Goal: Book appointment/travel/reservation

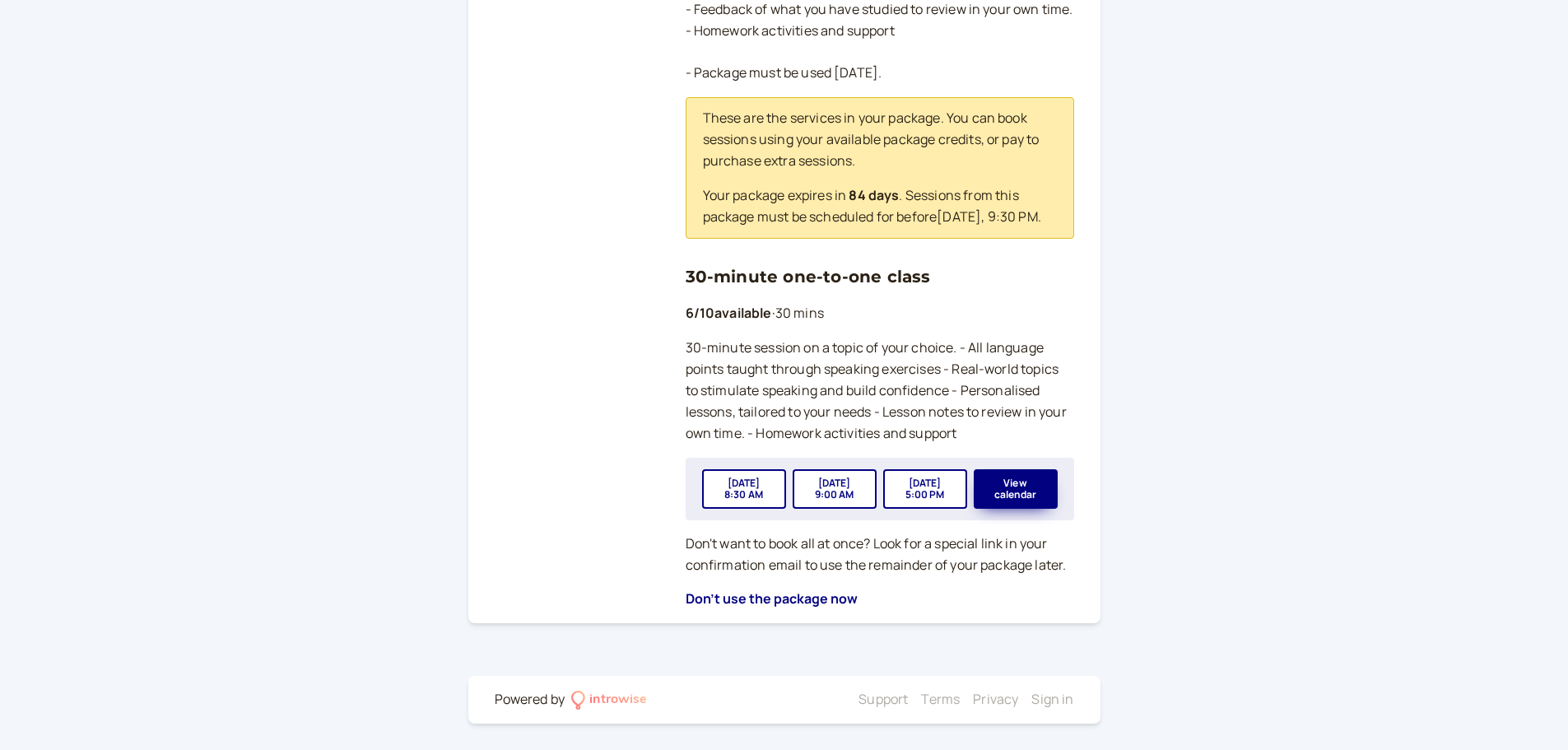
scroll to position [514, 0]
click at [1040, 479] on button "View calendar" at bounding box center [1016, 489] width 84 height 40
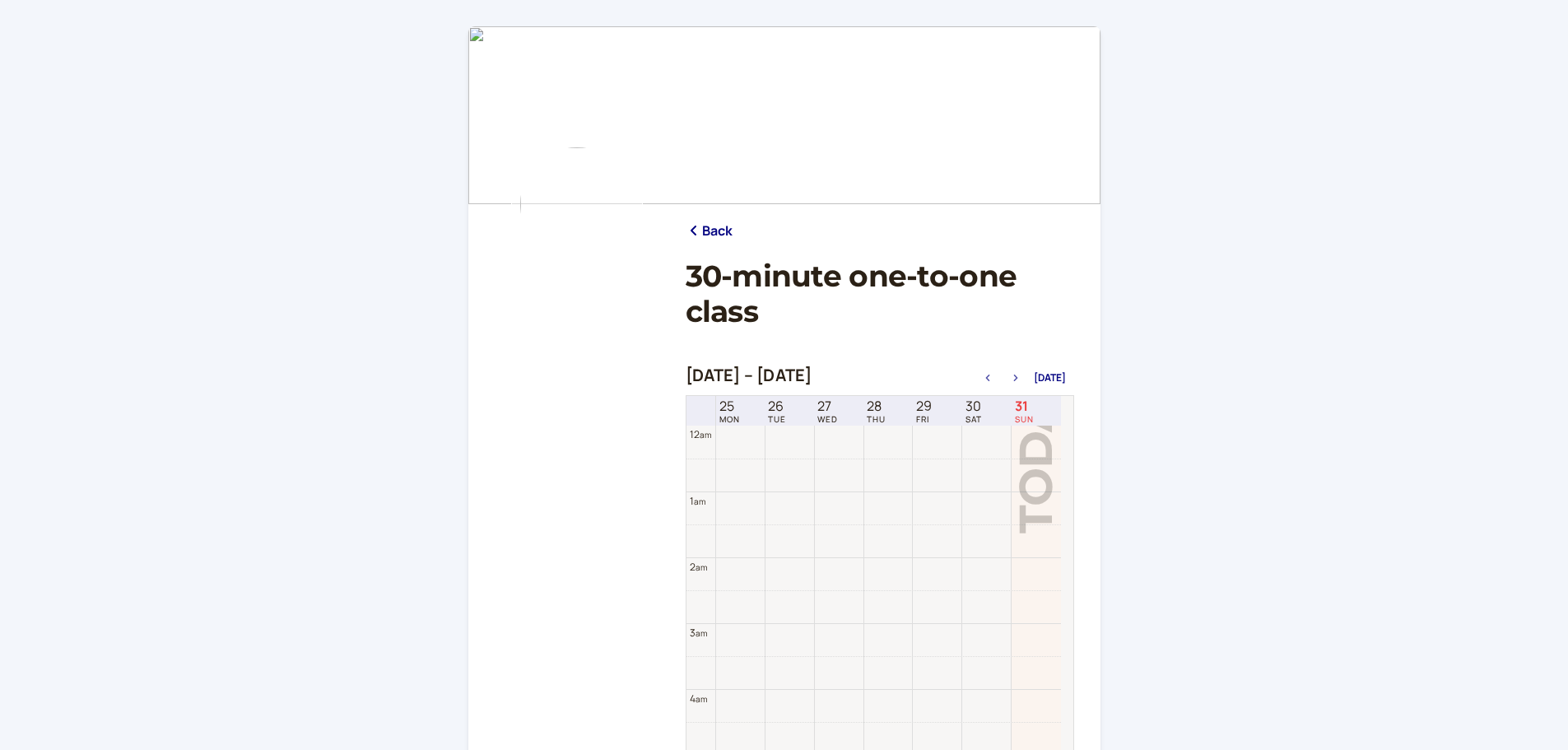
scroll to position [527, 0]
click at [1017, 383] on button "button" at bounding box center [1016, 378] width 20 height 12
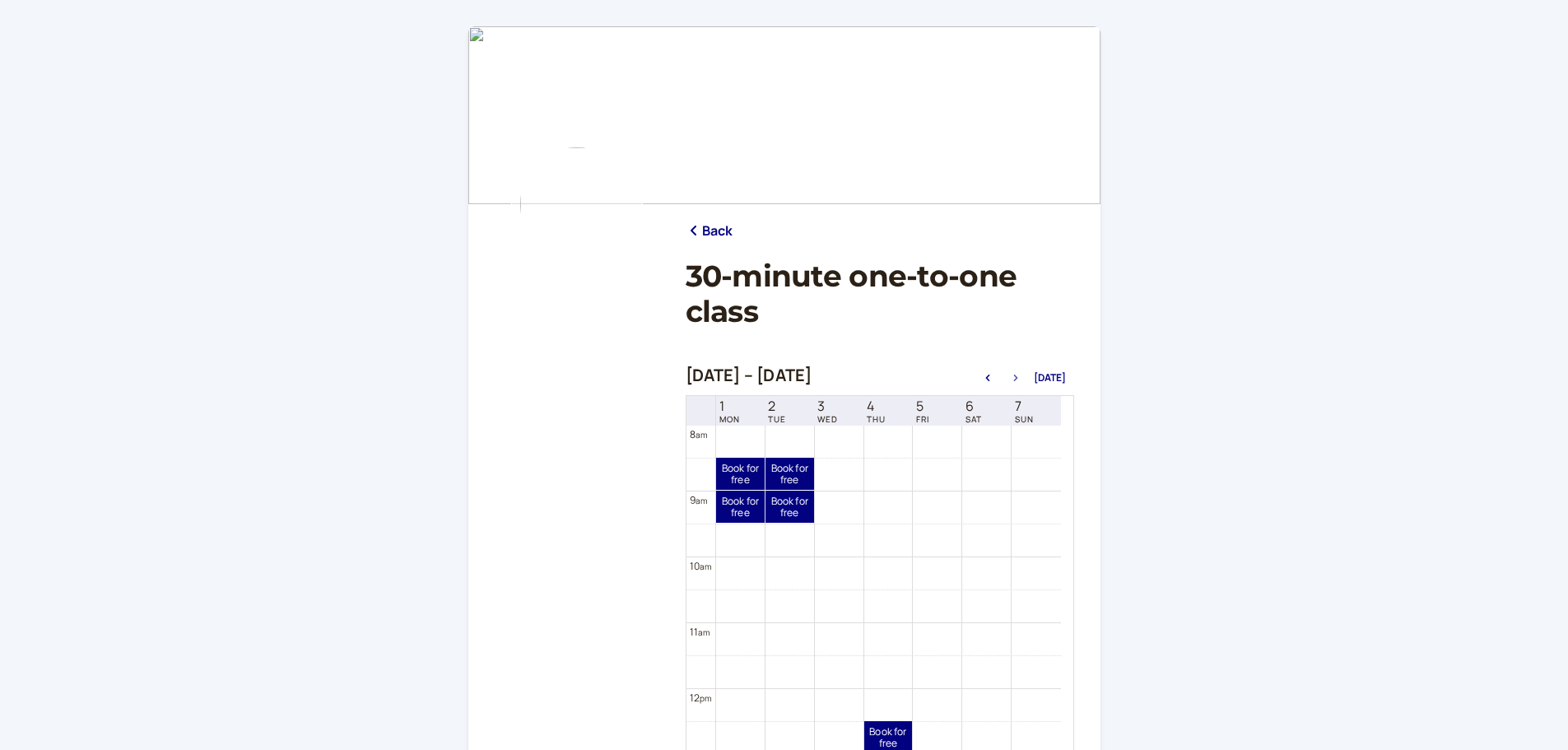
click at [1017, 383] on button "button" at bounding box center [1016, 378] width 20 height 12
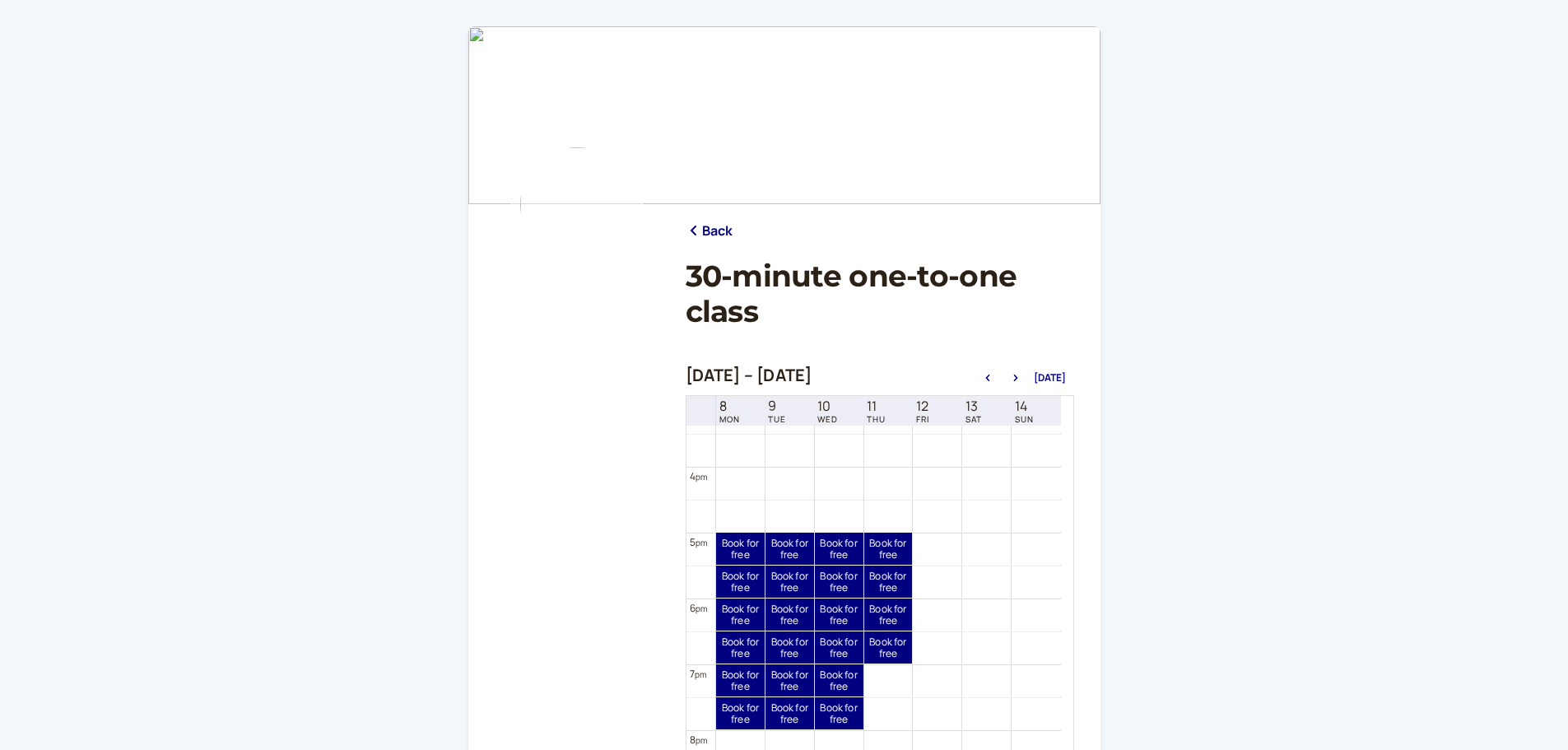
scroll to position [1022, 0]
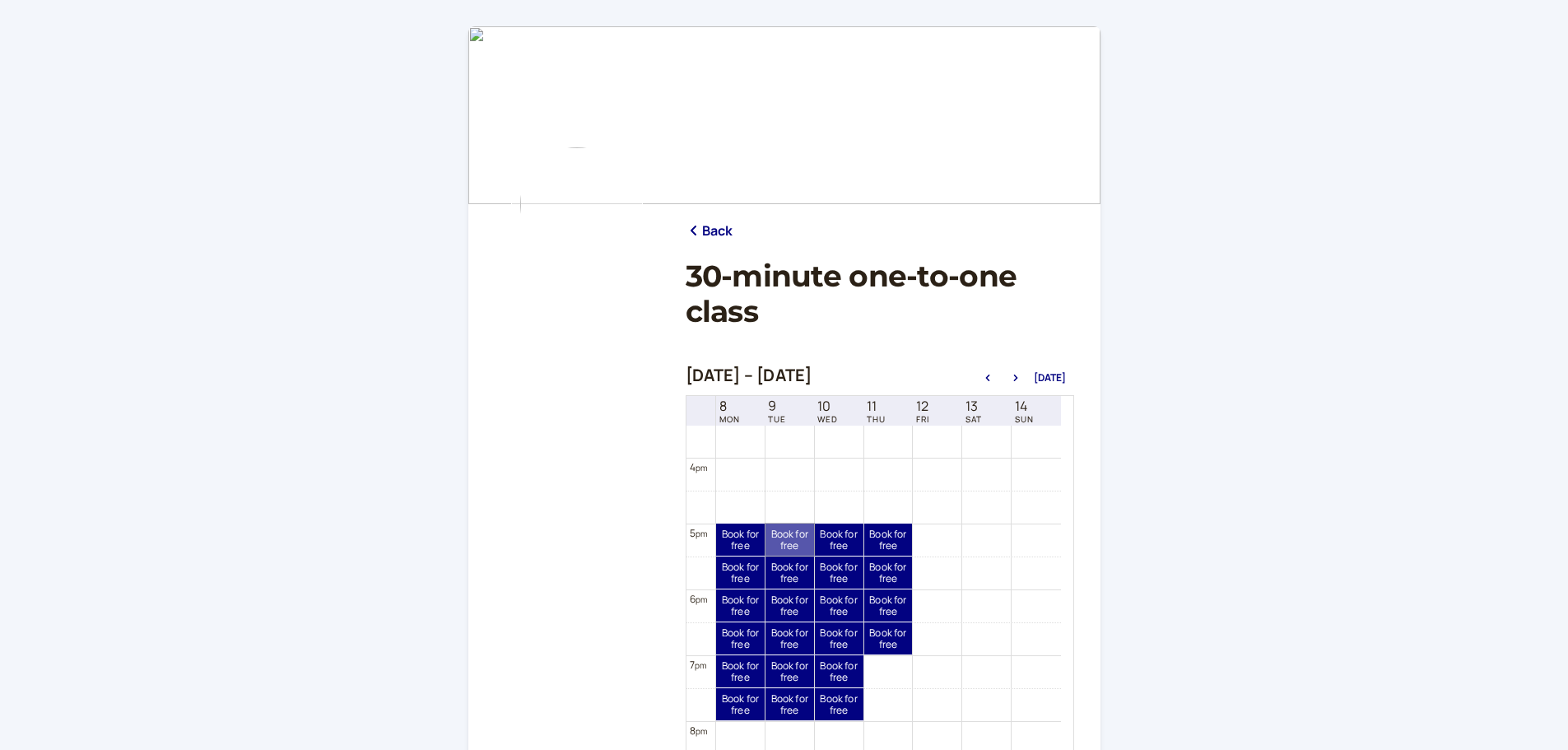
click at [782, 547] on link "Book for free free" at bounding box center [790, 539] width 48 height 32
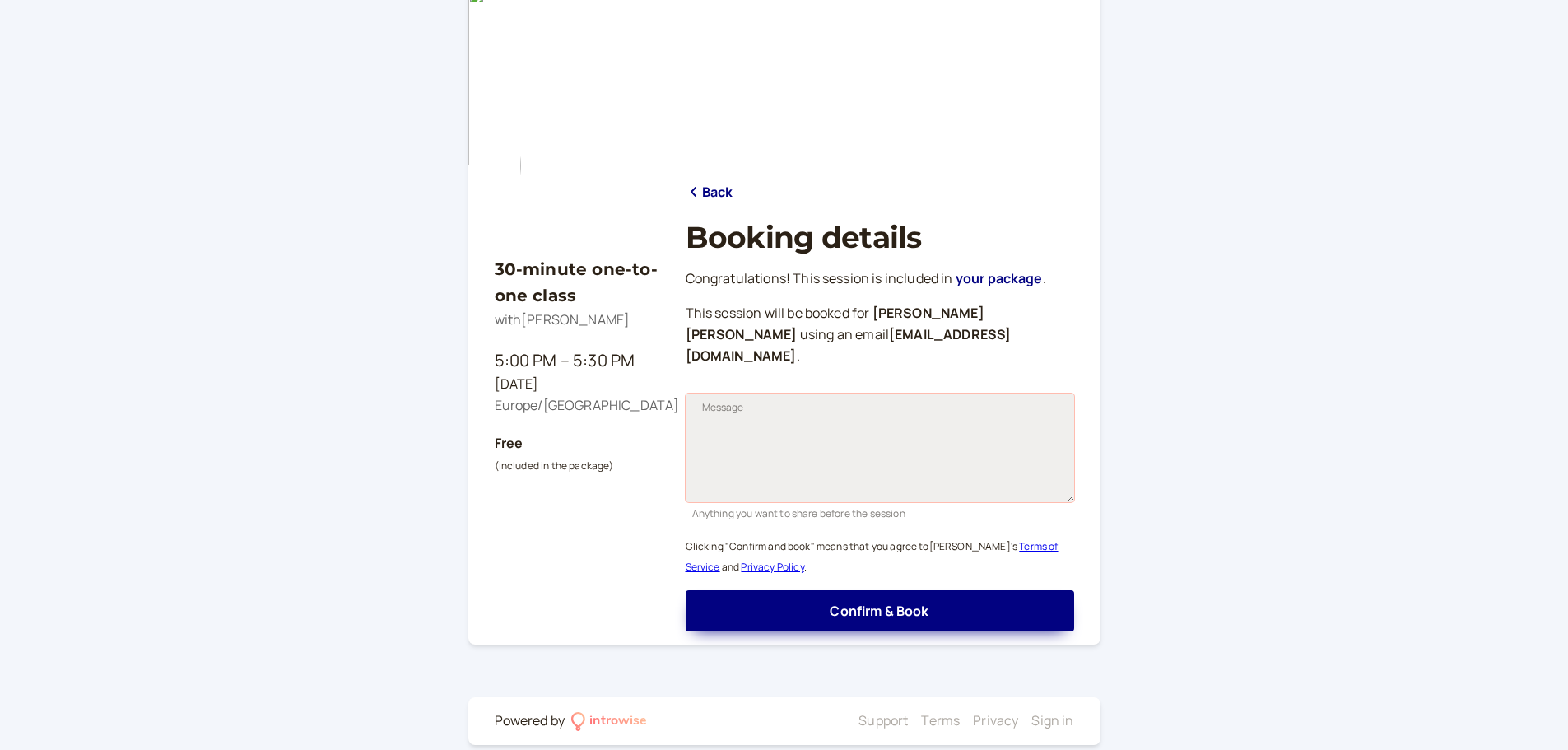
click at [782, 394] on textarea "Message" at bounding box center [880, 448] width 389 height 109
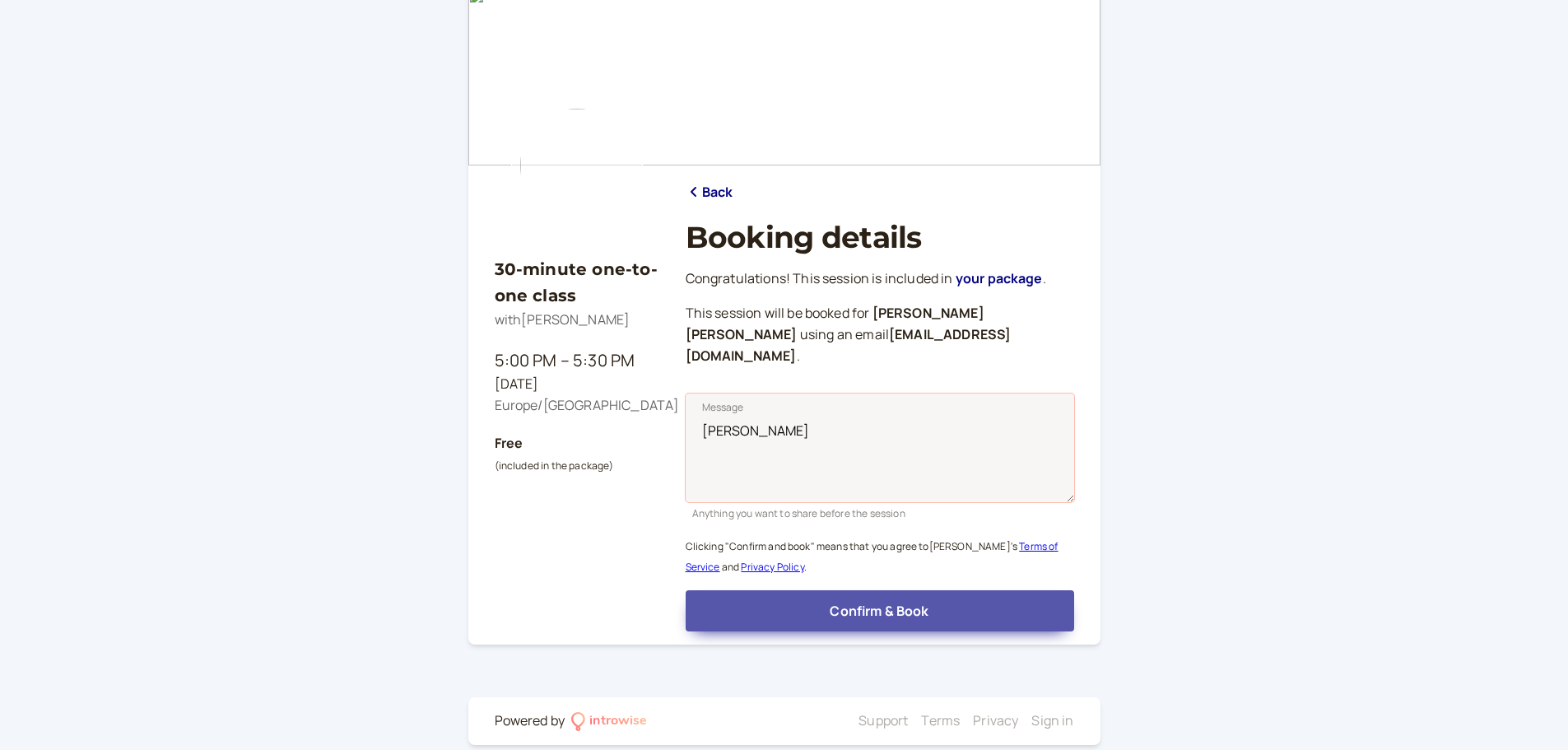
type textarea "[PERSON_NAME]"
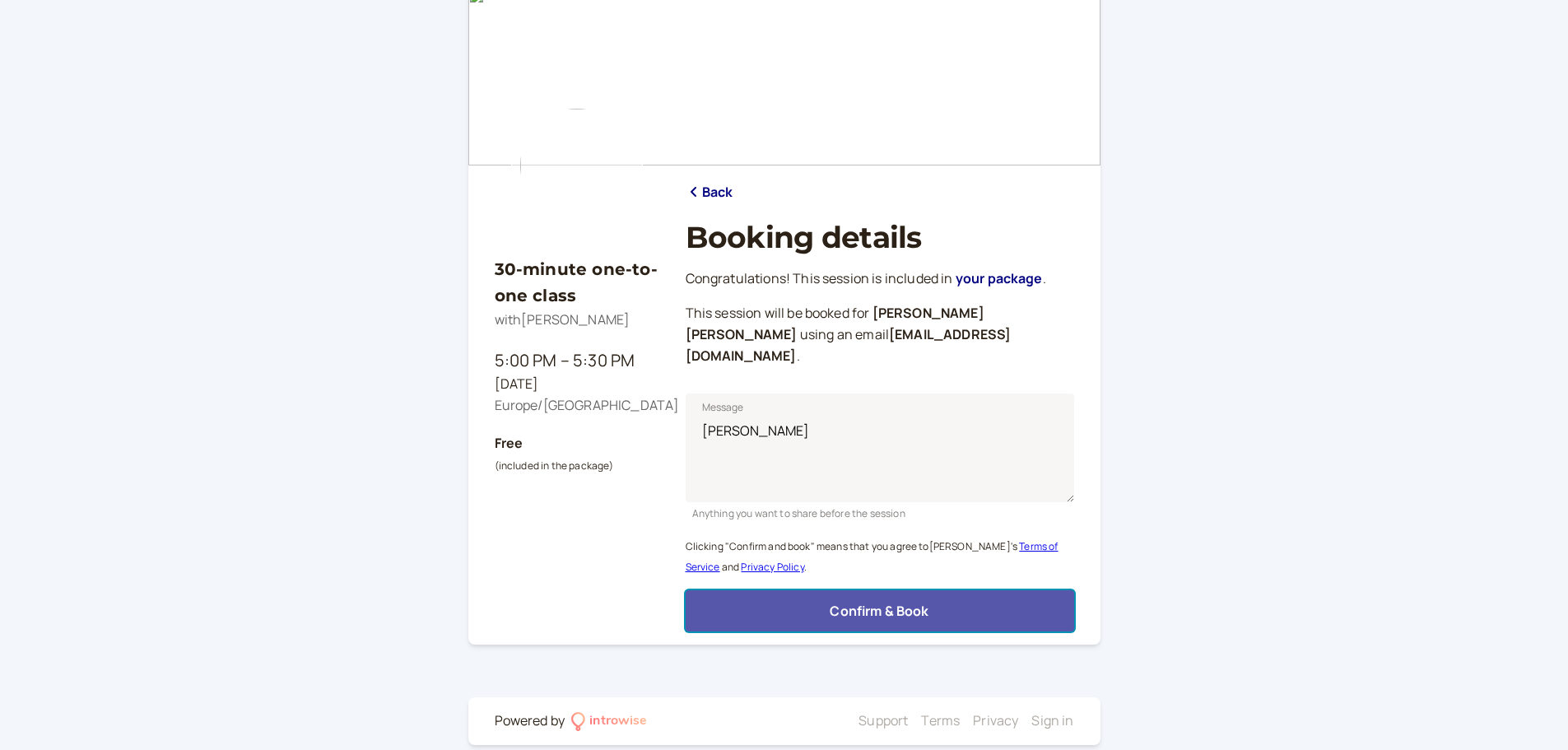
click at [876, 602] on span "Confirm & Book" at bounding box center [879, 611] width 99 height 18
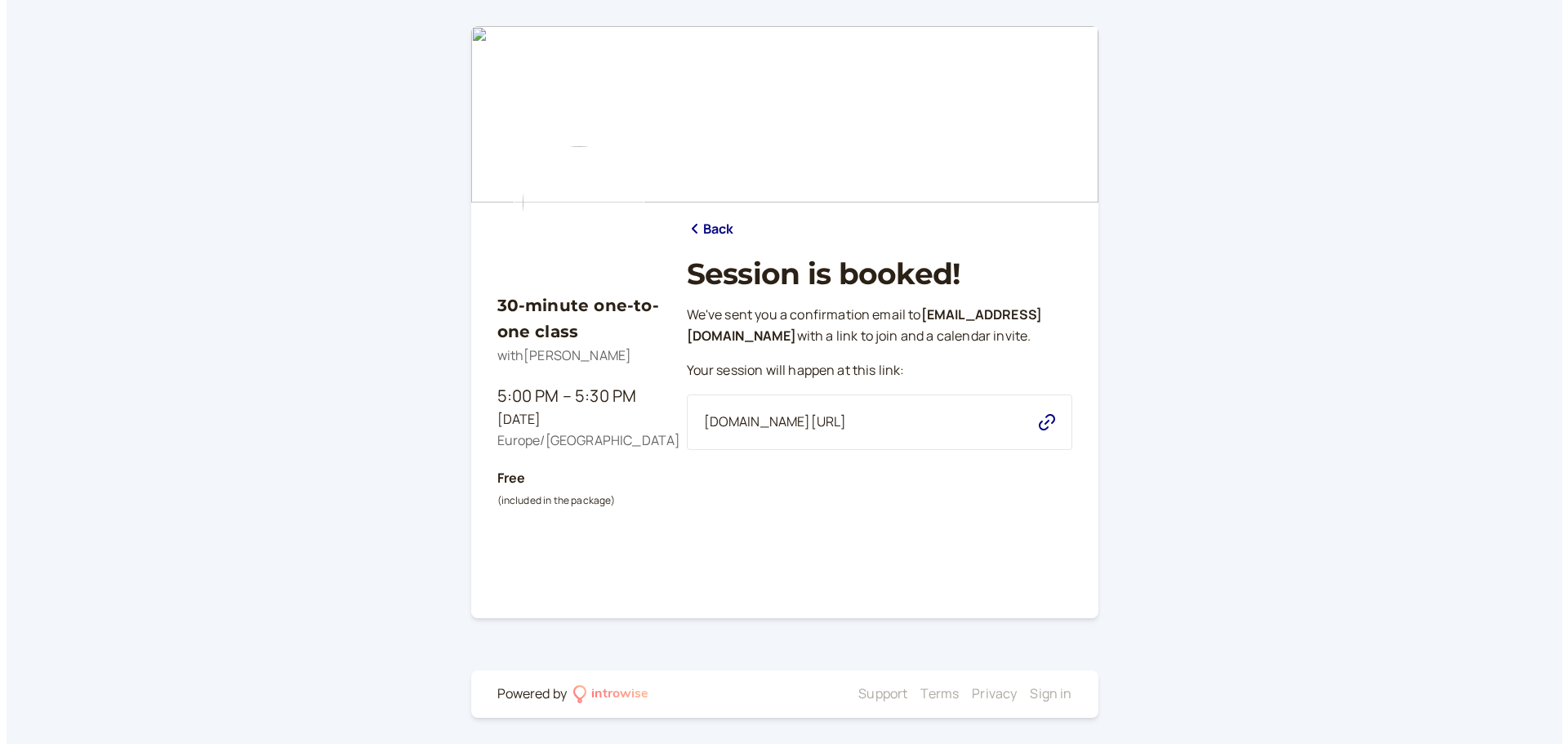
scroll to position [0, 0]
click at [1051, 430] on icon "button" at bounding box center [1046, 423] width 16 height 16
